Goal: Understand process/instructions: Learn how to perform a task or action

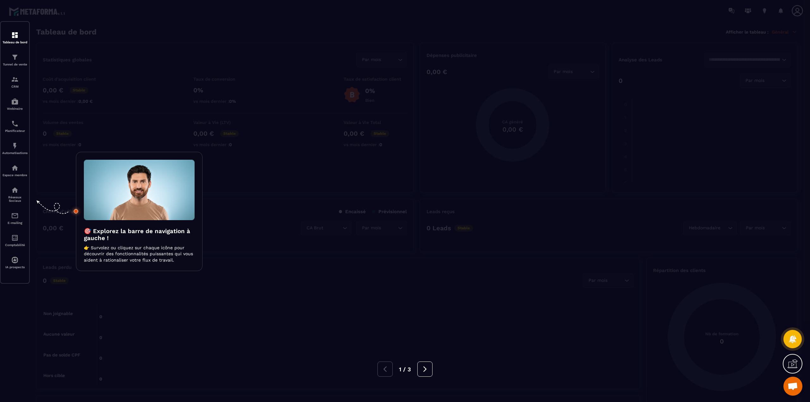
click at [119, 219] on img at bounding box center [139, 190] width 111 height 60
click at [125, 206] on img at bounding box center [139, 190] width 111 height 60
click at [789, 338] on icon at bounding box center [792, 339] width 9 height 9
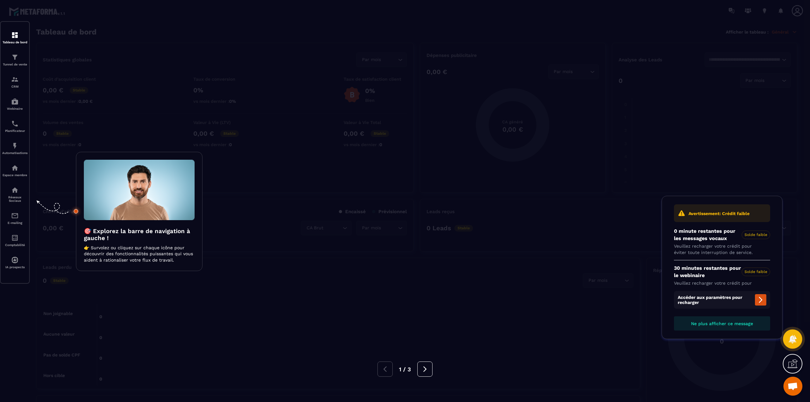
click at [789, 338] on icon at bounding box center [792, 339] width 9 height 9
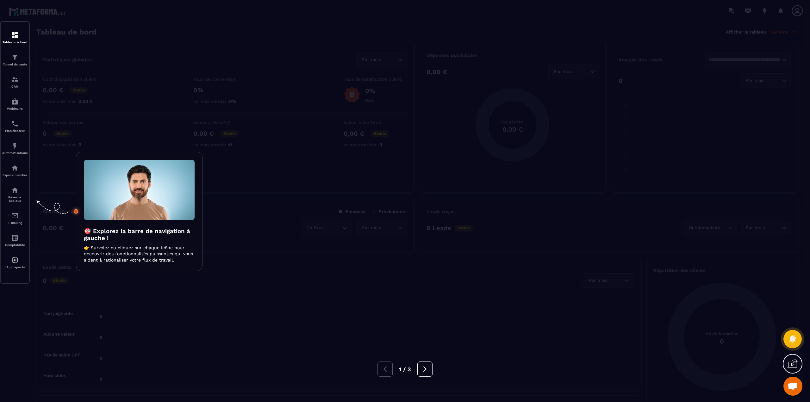
click at [795, 365] on icon at bounding box center [793, 364] width 10 height 10
click at [651, 148] on div at bounding box center [405, 201] width 810 height 402
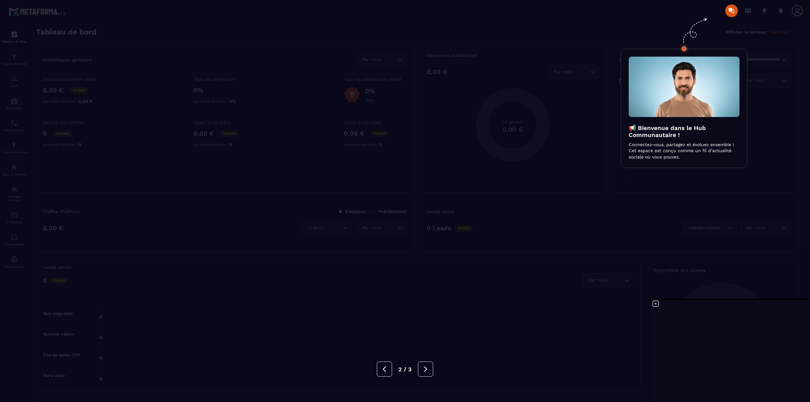
click at [746, 9] on div at bounding box center [405, 201] width 810 height 402
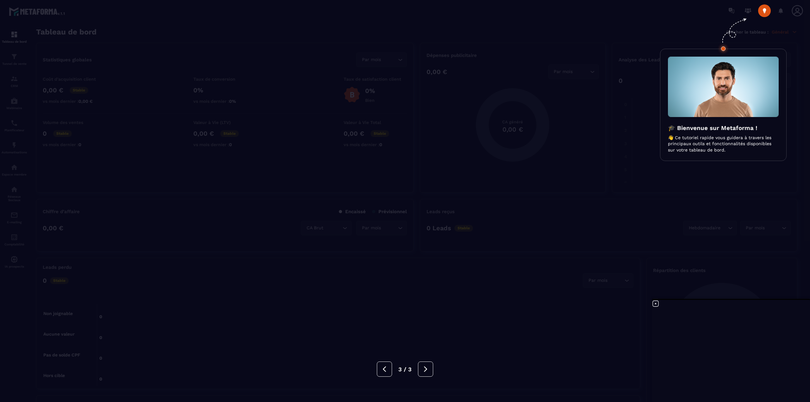
click at [727, 132] on h3 "🎓 Bienvenue sur Metaforma !" at bounding box center [723, 128] width 111 height 7
click at [721, 93] on img at bounding box center [723, 87] width 111 height 60
click at [781, 13] on div at bounding box center [405, 201] width 810 height 402
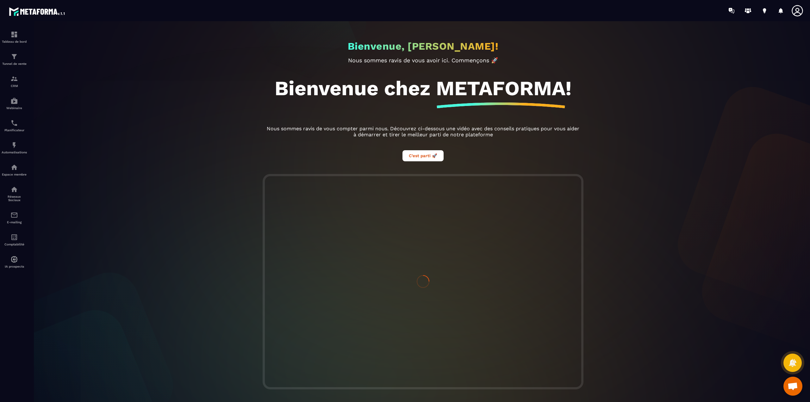
scroll to position [5, 0]
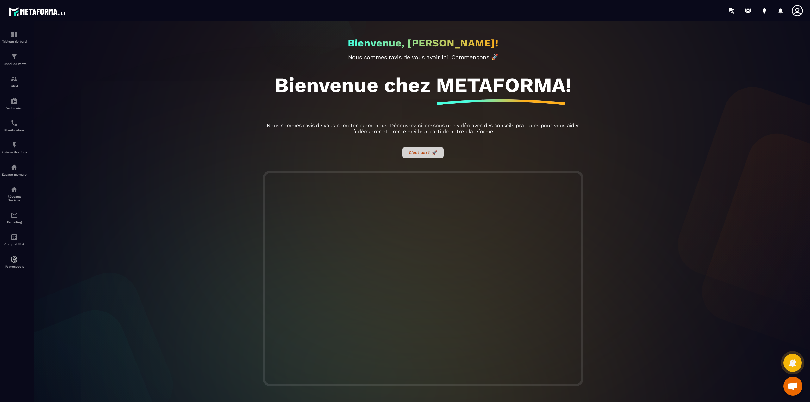
click at [417, 154] on button "C’est parti 🚀" at bounding box center [423, 152] width 41 height 11
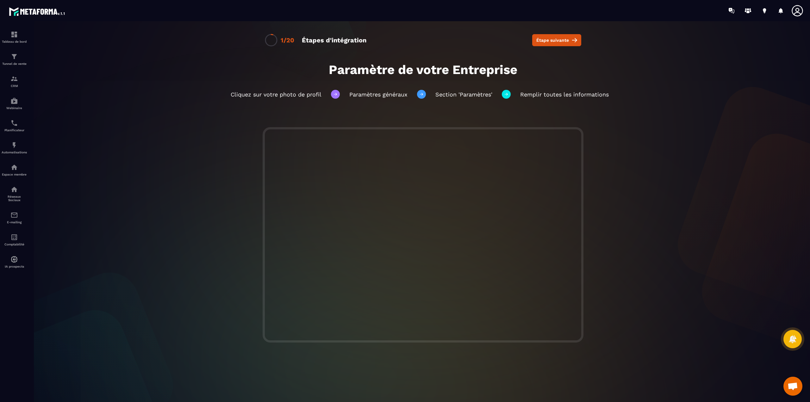
scroll to position [6, 0]
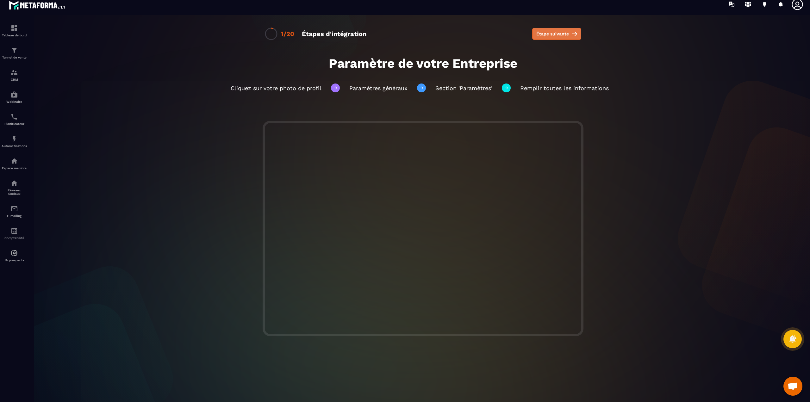
click at [552, 32] on span "Étape suivante" at bounding box center [553, 34] width 33 height 6
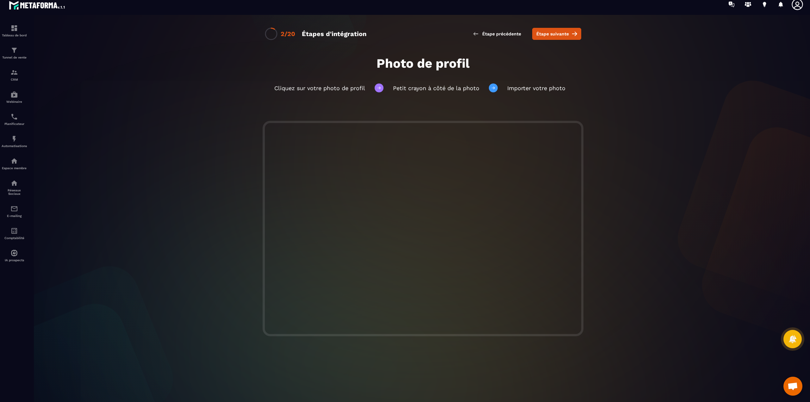
click at [798, 6] on icon at bounding box center [797, 4] width 11 height 11
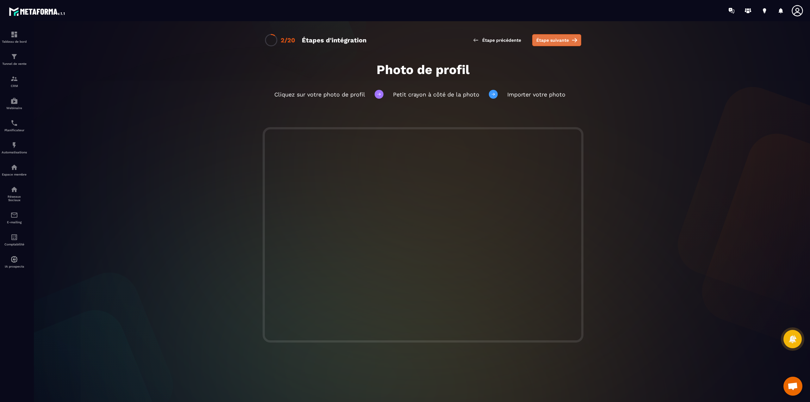
click at [551, 41] on span "Étape suivante" at bounding box center [553, 40] width 33 height 6
click at [555, 41] on span "Étape suivante" at bounding box center [553, 40] width 33 height 6
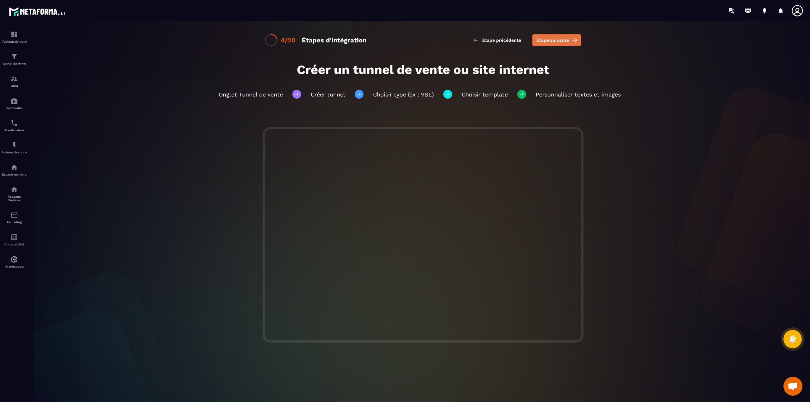
click at [567, 40] on span "Étape suivante" at bounding box center [553, 40] width 33 height 6
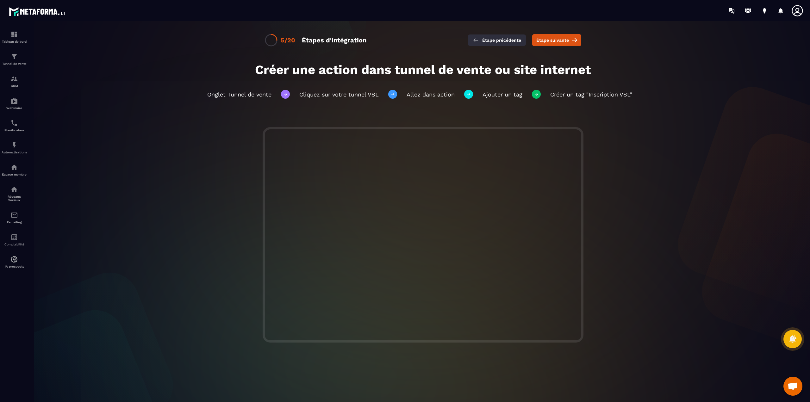
click at [501, 36] on button "Étape précédente" at bounding box center [497, 40] width 58 height 11
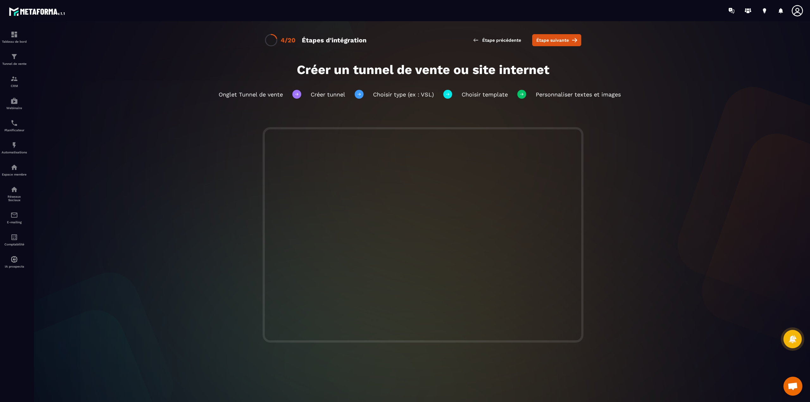
click at [501, 36] on button "Étape précédente" at bounding box center [497, 40] width 58 height 11
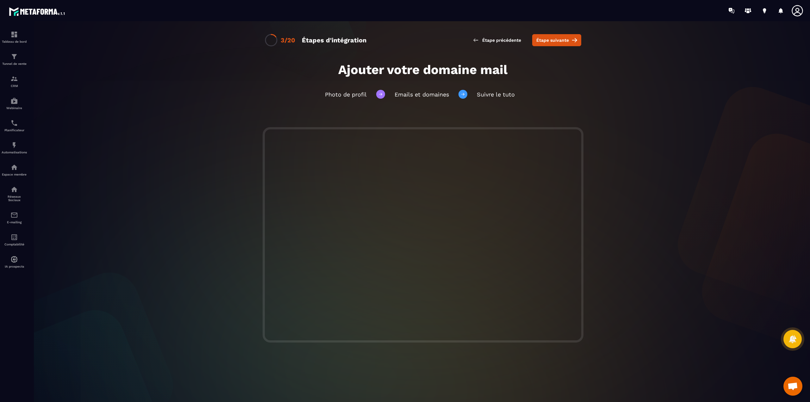
click at [501, 36] on button "Étape précédente" at bounding box center [497, 40] width 58 height 11
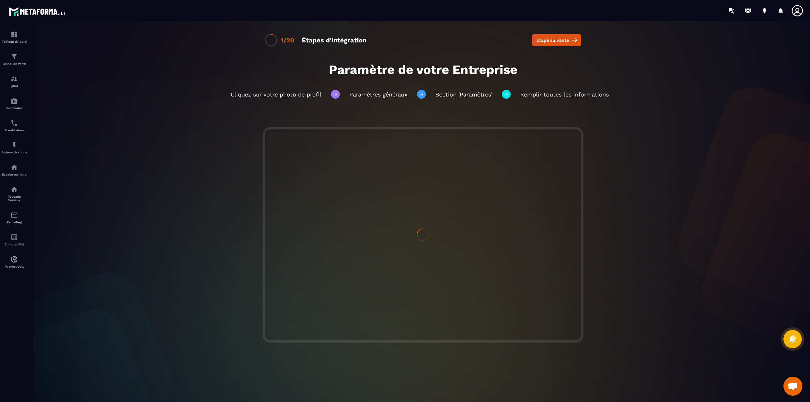
click at [501, 36] on div "1/20 Étapes d'intégration Étape suivante" at bounding box center [423, 40] width 329 height 13
click at [549, 42] on span "Étape suivante" at bounding box center [553, 40] width 33 height 6
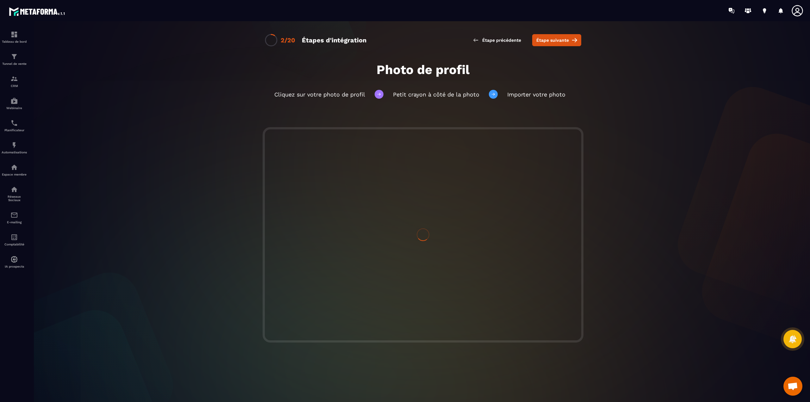
click at [549, 42] on span "Étape suivante" at bounding box center [553, 40] width 33 height 6
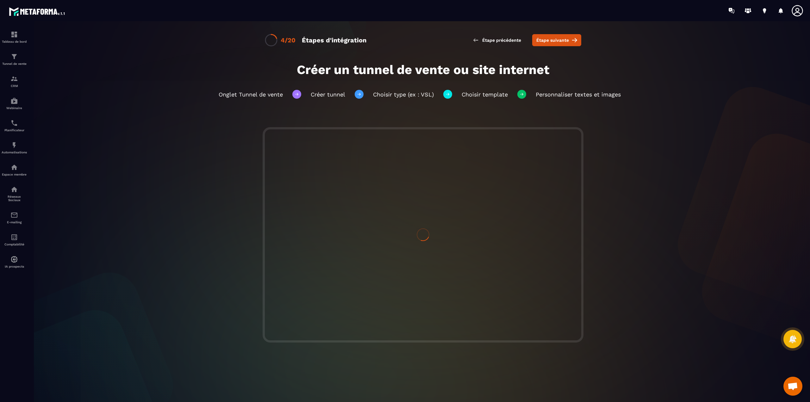
click at [549, 42] on span "Étape suivante" at bounding box center [553, 40] width 33 height 6
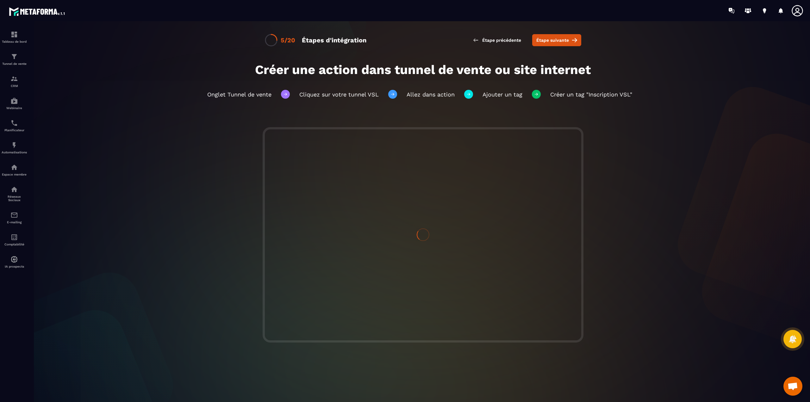
click at [549, 42] on span "Étape suivante" at bounding box center [553, 40] width 33 height 6
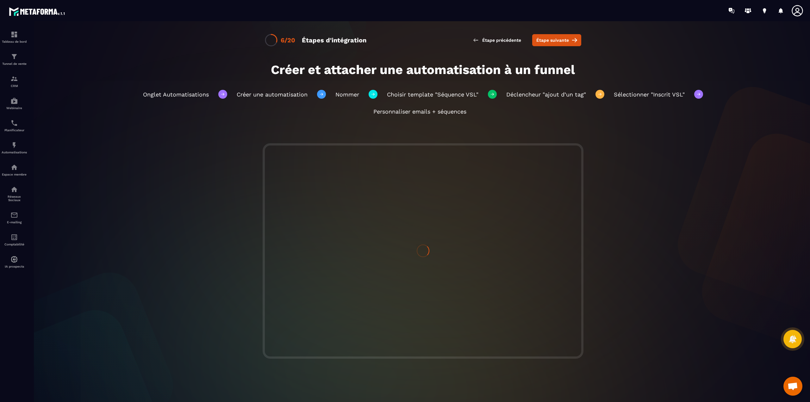
click at [549, 42] on span "Étape suivante" at bounding box center [553, 40] width 33 height 6
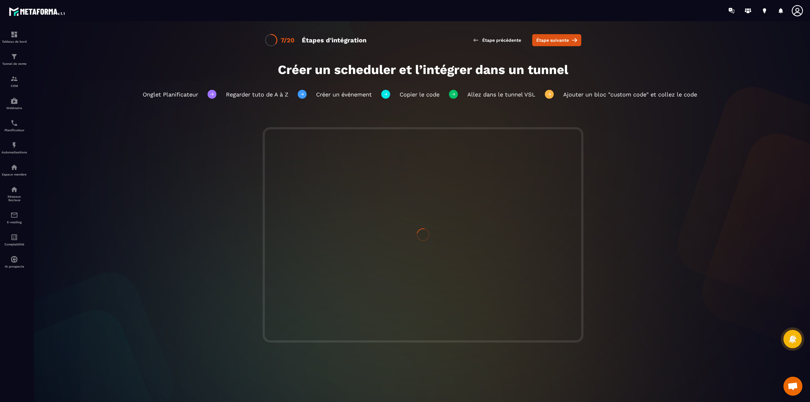
click at [549, 42] on span "Étape suivante" at bounding box center [553, 40] width 33 height 6
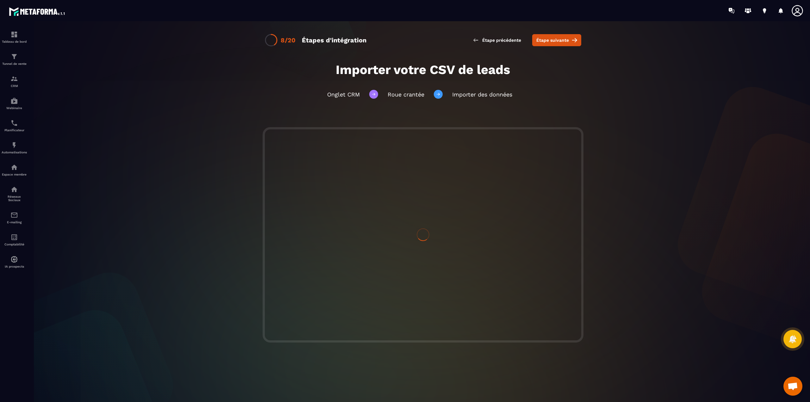
click at [549, 42] on span "Étape suivante" at bounding box center [553, 40] width 33 height 6
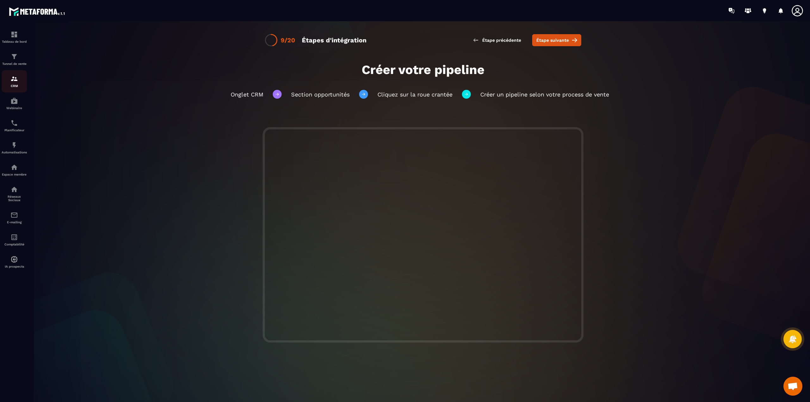
click at [15, 76] on img at bounding box center [14, 79] width 8 height 8
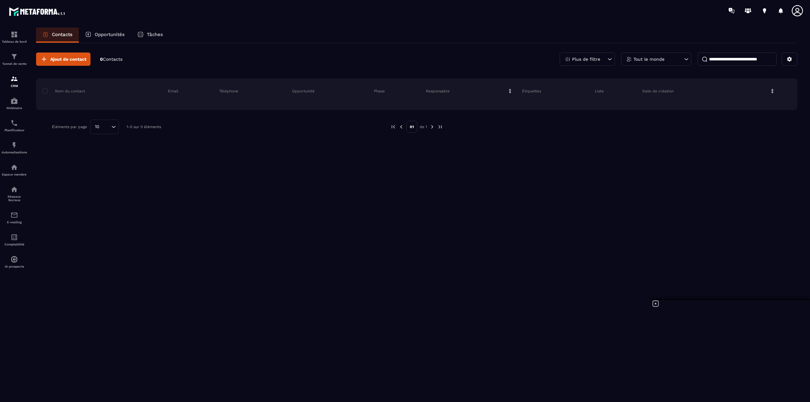
click at [800, 9] on icon at bounding box center [797, 10] width 13 height 13
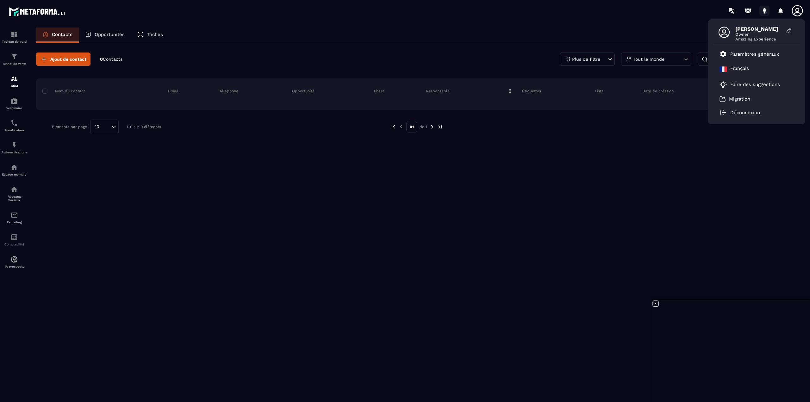
click at [765, 12] on icon at bounding box center [765, 12] width 2 height 0
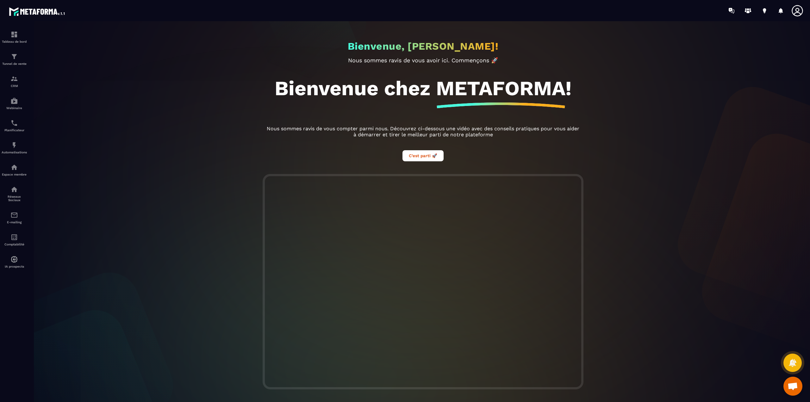
scroll to position [5, 0]
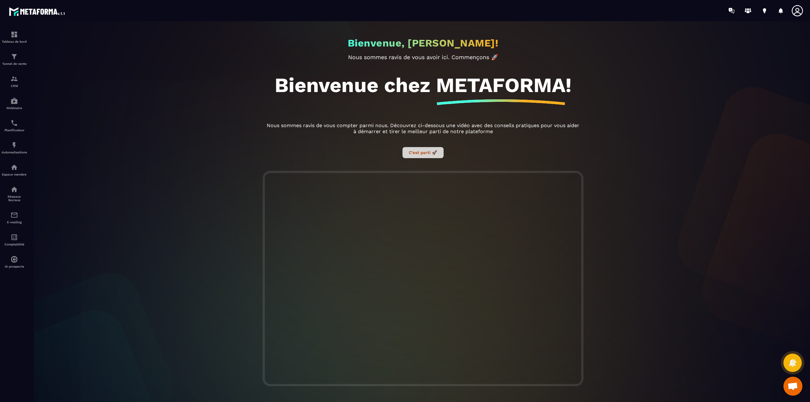
click at [412, 147] on button "C’est parti 🚀" at bounding box center [423, 152] width 41 height 11
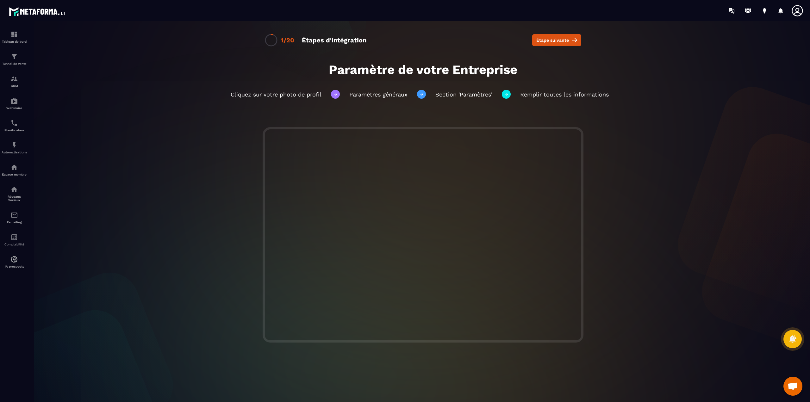
click at [803, 5] on icon at bounding box center [797, 10] width 13 height 13
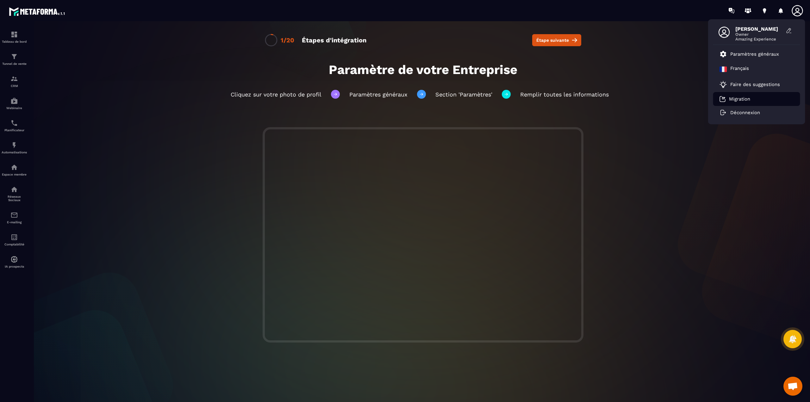
click at [736, 102] on link "Migration" at bounding box center [735, 99] width 31 height 6
click at [742, 86] on p "Faire des suggestions" at bounding box center [756, 85] width 50 height 6
click at [738, 67] on p "Français" at bounding box center [740, 70] width 19 height 8
